Goal: Navigation & Orientation: Find specific page/section

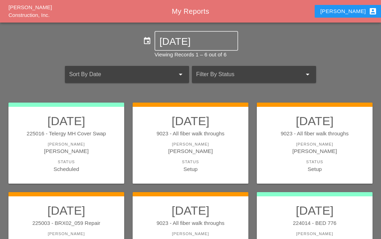
click at [192, 145] on div "[PERSON_NAME]" at bounding box center [191, 145] width 102 height 6
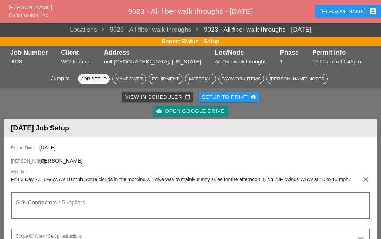
click at [162, 95] on div "View in Scheduler calendar_today" at bounding box center [158, 97] width 66 height 8
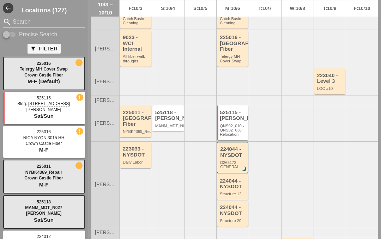
scroll to position [93, 0]
click at [232, 131] on div "QNS02_010 - QNS02_038 Relocation" at bounding box center [233, 129] width 27 height 13
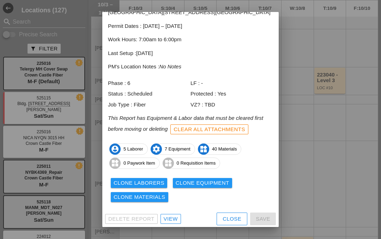
scroll to position [45, 0]
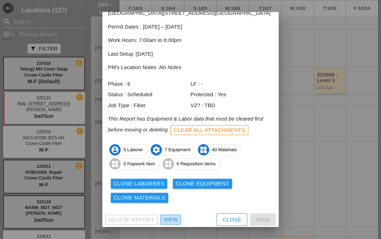
click at [173, 218] on div "View" at bounding box center [171, 220] width 14 height 8
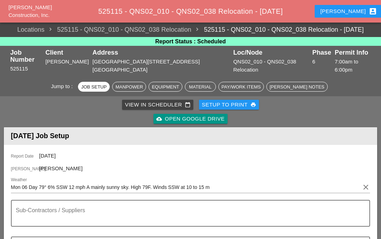
click at [197, 115] on div "cloud_upload Open Google Drive" at bounding box center [190, 119] width 68 height 8
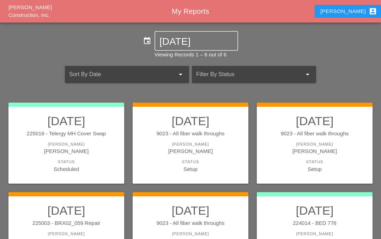
click at [203, 147] on div "[PERSON_NAME]" at bounding box center [191, 151] width 102 height 8
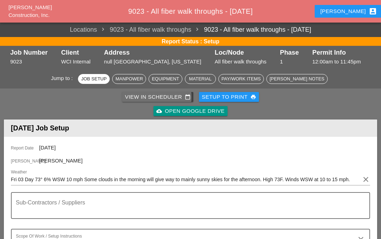
click at [166, 97] on div "View in Scheduler calendar_today" at bounding box center [158, 97] width 66 height 8
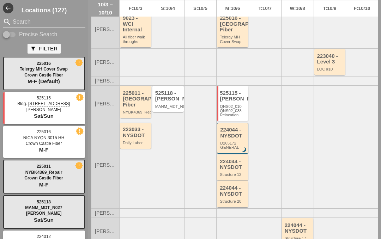
scroll to position [118, 0]
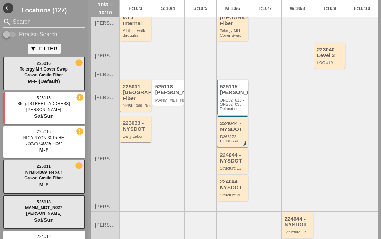
click at [235, 107] on div "QNS02_010 - QNS02_038 Relocation" at bounding box center [233, 104] width 27 height 13
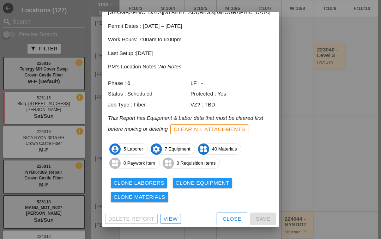
scroll to position [45, 0]
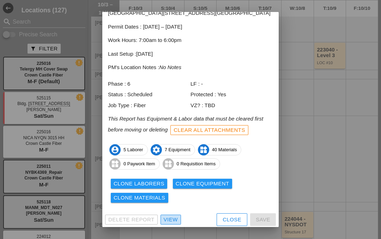
click at [170, 216] on div "View" at bounding box center [171, 220] width 14 height 8
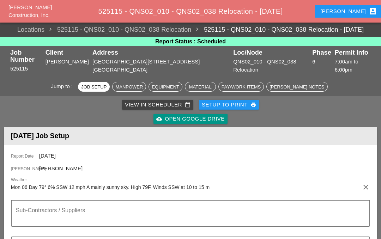
click at [161, 101] on div "View in Scheduler calendar_today" at bounding box center [158, 105] width 66 height 8
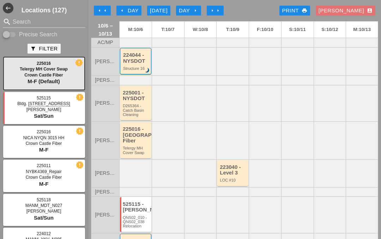
click at [133, 141] on div "225016 - [GEOGRAPHIC_DATA] Fiber" at bounding box center [136, 135] width 27 height 18
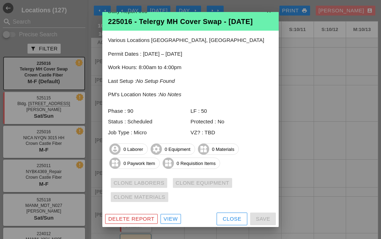
scroll to position [10, 0]
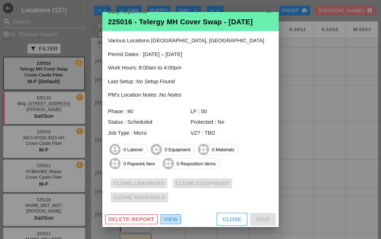
click at [170, 218] on div "View" at bounding box center [171, 220] width 14 height 8
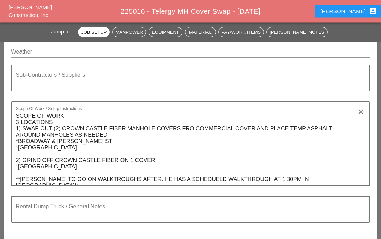
scroll to position [136, 0]
